Goal: Navigation & Orientation: Find specific page/section

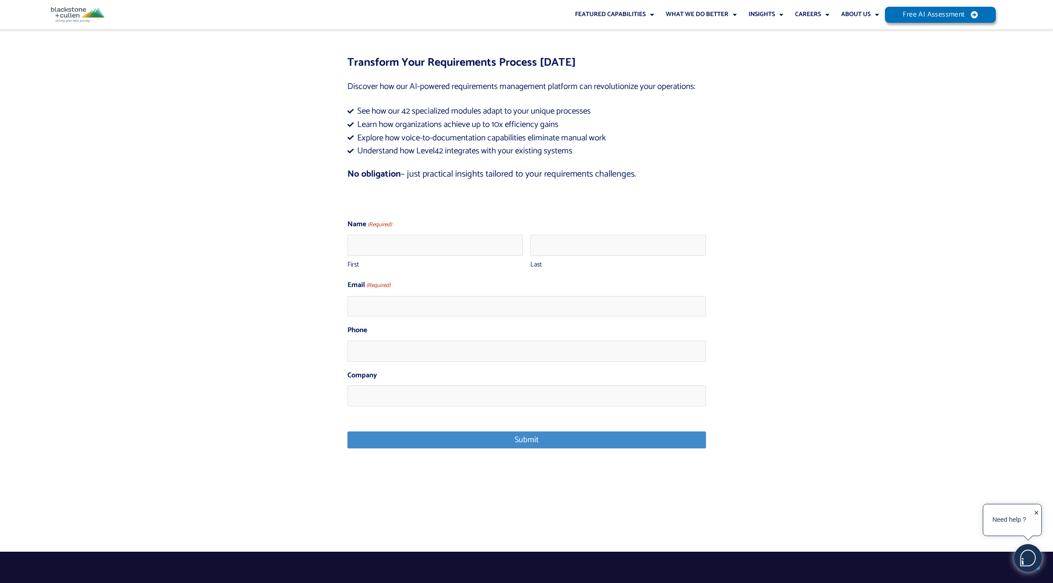
scroll to position [3623, 0]
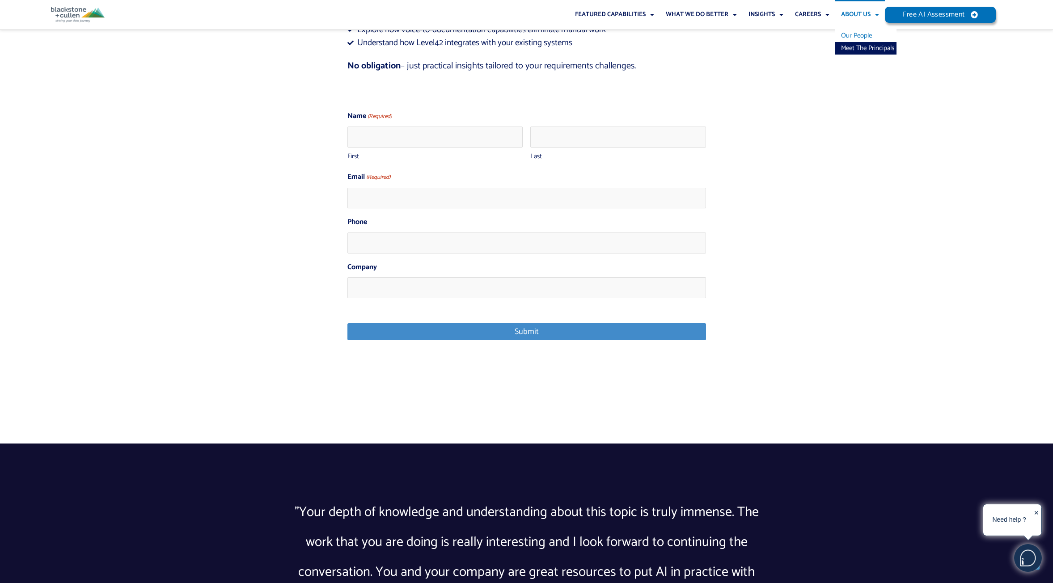
click at [853, 36] on link "Our People" at bounding box center [866, 36] width 61 height 13
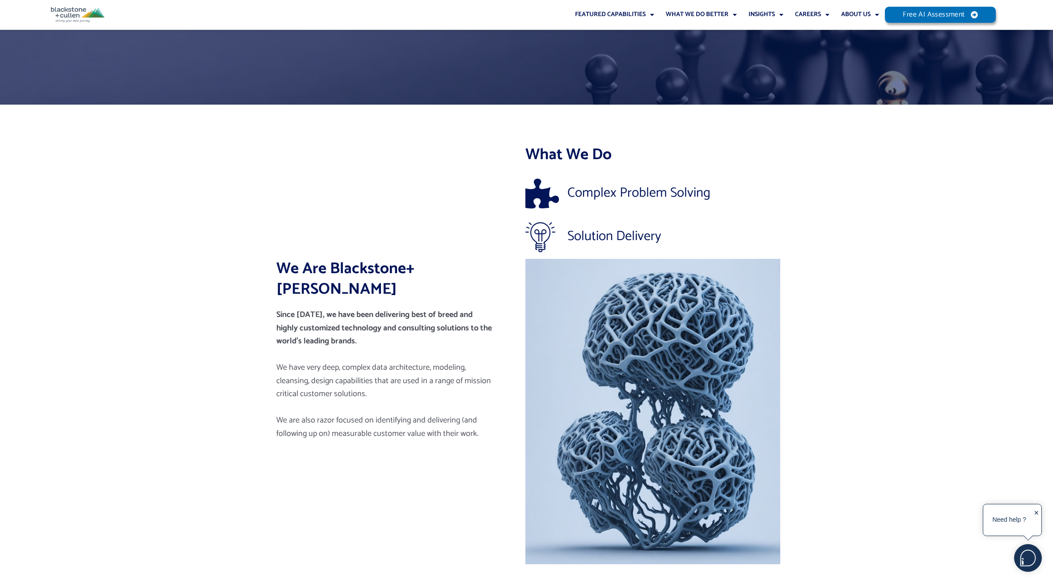
scroll to position [17, 0]
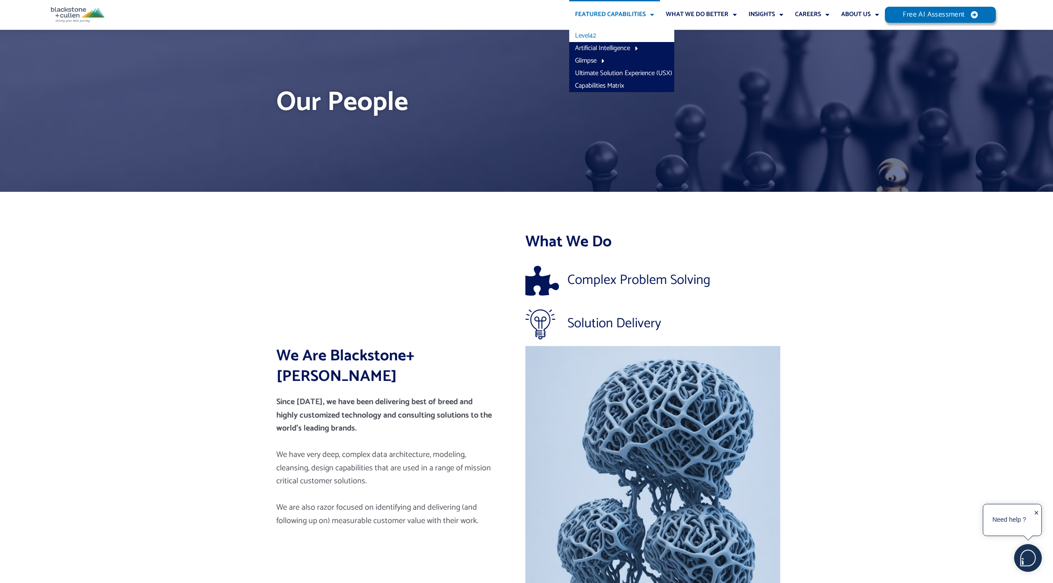
click at [596, 35] on link "Level42" at bounding box center [621, 36] width 105 height 13
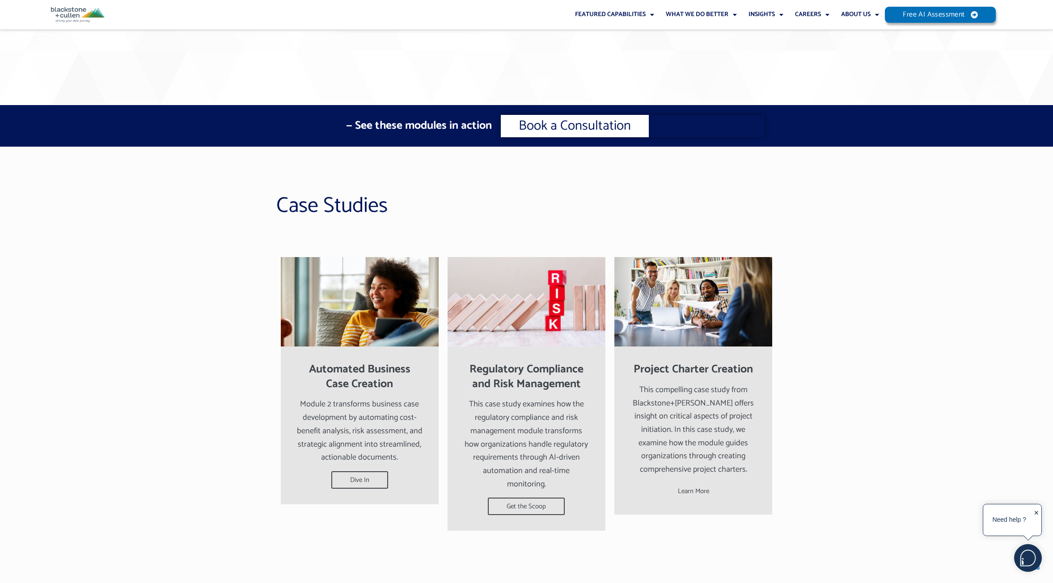
scroll to position [2058, 0]
